Goal: Task Accomplishment & Management: Use online tool/utility

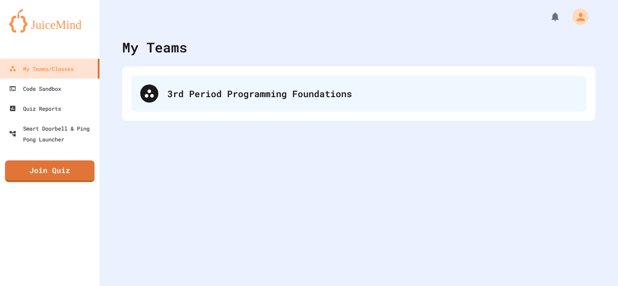
click at [152, 98] on icon at bounding box center [149, 93] width 11 height 11
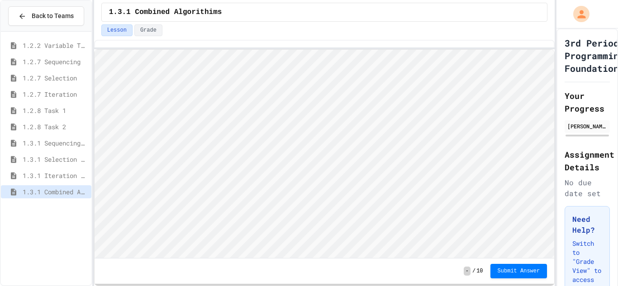
scroll to position [1, 0]
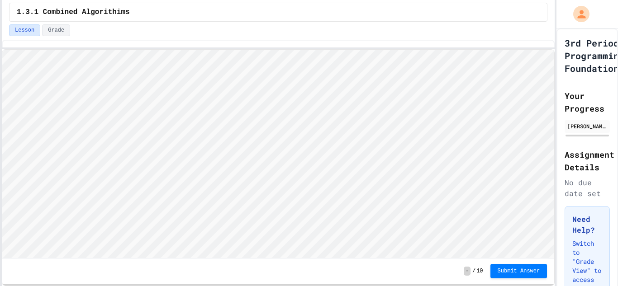
click at [0, 118] on div "Back to Teams 1.2.2 Variable Types 1.2.7 Sequencing 1.2.7 Selection 1.2.7 Itera…" at bounding box center [309, 143] width 618 height 286
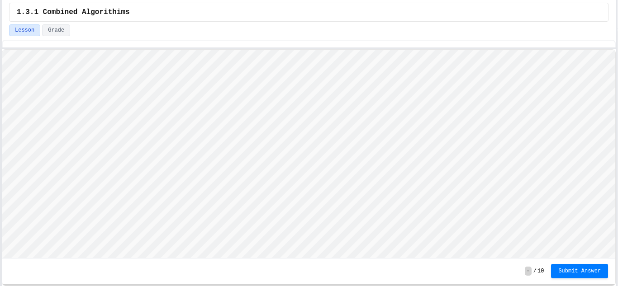
click at [617, 139] on div "Back to Teams 1.2.2 Variable Types 1.2.7 Sequencing 1.2.7 Selection 1.2.7 Itera…" at bounding box center [309, 143] width 618 height 286
click at [591, 279] on div "- / 10 Submit Answer" at bounding box center [308, 271] width 613 height 25
click at [584, 276] on button "Submit Answer" at bounding box center [579, 270] width 57 height 14
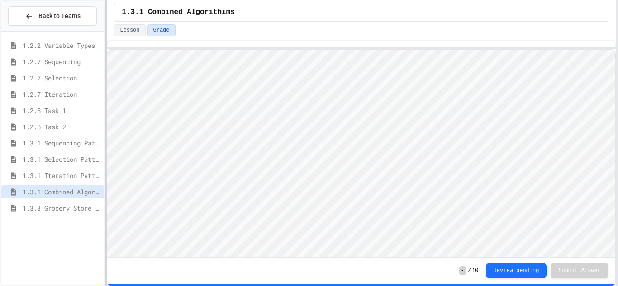
click at [107, 77] on div at bounding box center [106, 143] width 2 height 286
click at [59, 203] on span "1.3.3 Grocery Store Task" at bounding box center [62, 207] width 78 height 9
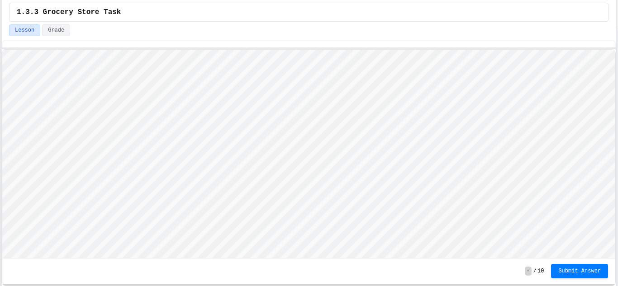
click at [0, 119] on div "Back to Teams 1.2.2 Variable Types 1.2.7 Sequencing 1.2.7 Selection 1.2.7 Itera…" at bounding box center [309, 143] width 618 height 286
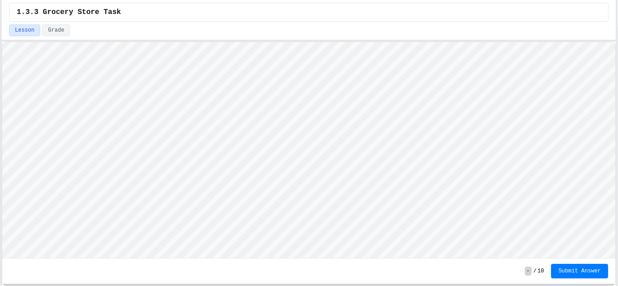
click at [314, 0] on html "We are updating our servers at 7PM EST [DATE]. [PERSON_NAME] should continue to…" at bounding box center [309, 143] width 618 height 286
click at [290, 42] on html "Loading project... ! Error Loading Project There was an error loading the proje…" at bounding box center [308, 42] width 613 height 0
click at [299, 0] on html "We are updating our servers at 7PM EST [DATE]. [PERSON_NAME] should continue to…" at bounding box center [309, 143] width 618 height 286
drag, startPoint x: 386, startPoint y: 259, endPoint x: 382, endPoint y: 291, distance: 32.9
click at [382, 286] on html "We are updating our servers at 7PM EST [DATE]. [PERSON_NAME] should continue to…" at bounding box center [309, 143] width 618 height 286
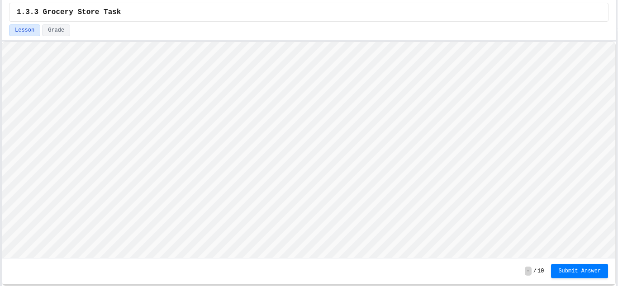
click at [617, 200] on div "Back to Teams 1.2.2 Variable Types 1.2.7 Sequencing 1.2.7 Selection 1.2.7 Itera…" at bounding box center [309, 143] width 618 height 286
click at [578, 263] on div "- / 10 Submit Answer" at bounding box center [308, 271] width 613 height 25
click at [581, 270] on span "Submit Answer" at bounding box center [579, 271] width 43 height 7
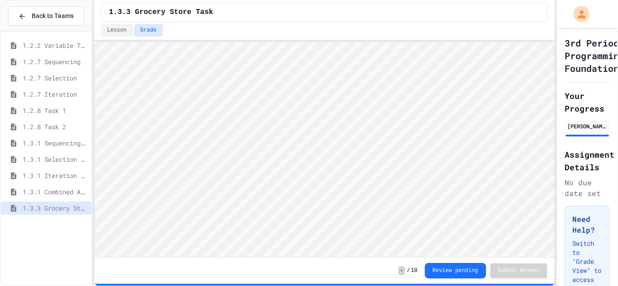
scroll to position [1, 0]
